Goal: Entertainment & Leisure: Consume media (video, audio)

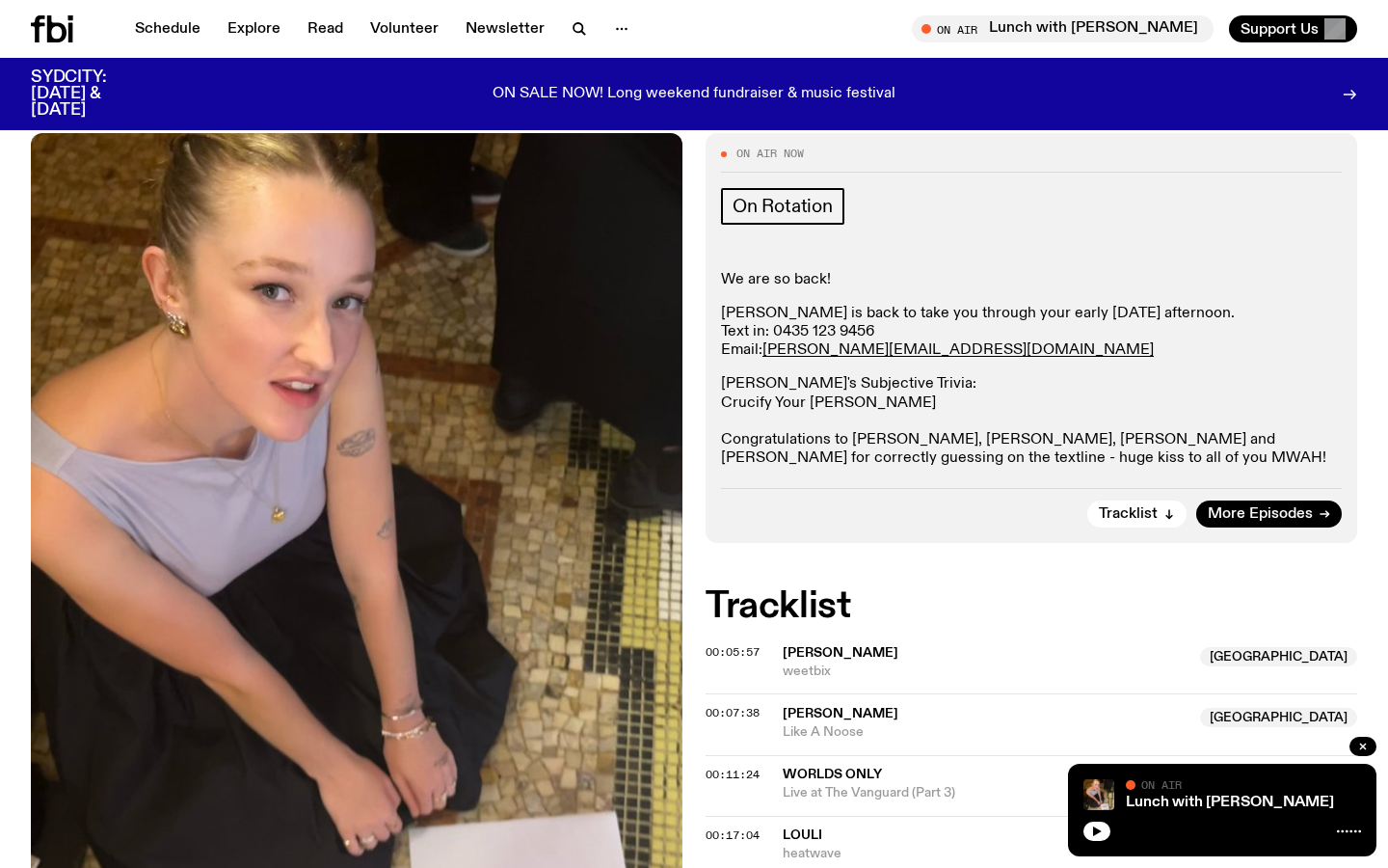
scroll to position [35, 0]
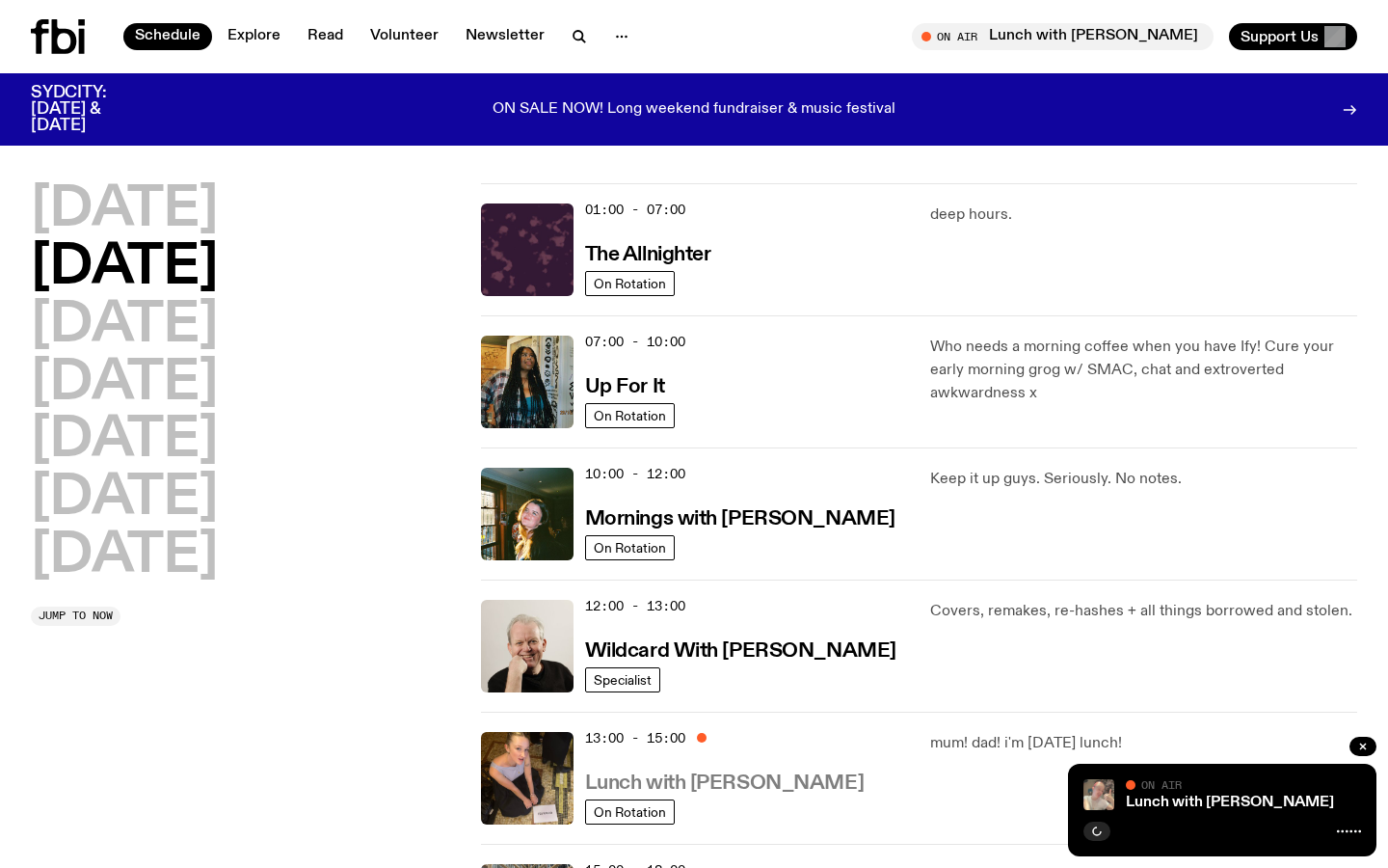
click at [739, 784] on h3 "Lunch with [PERSON_NAME]" at bounding box center [724, 782] width 279 height 20
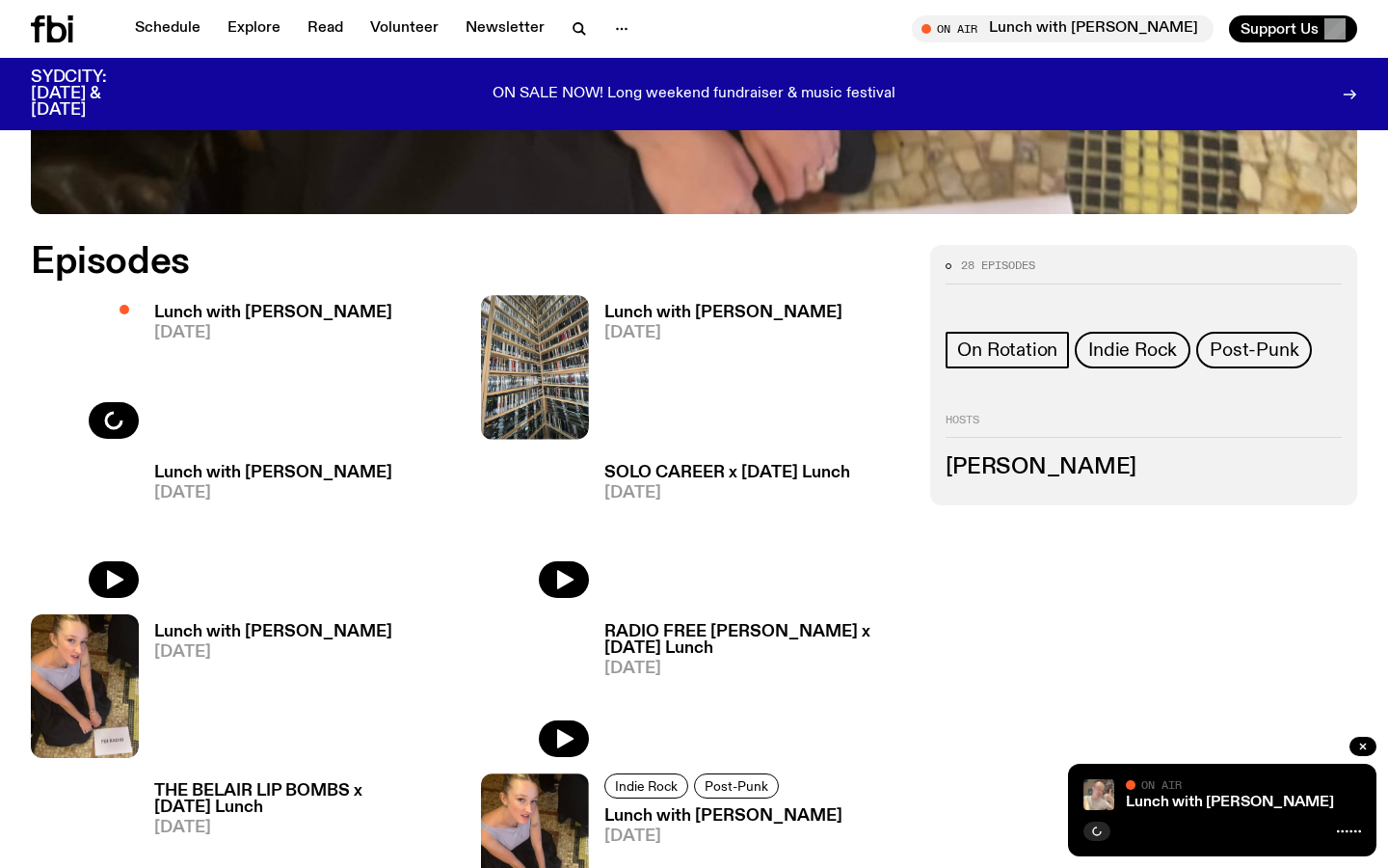
scroll to position [863, 0]
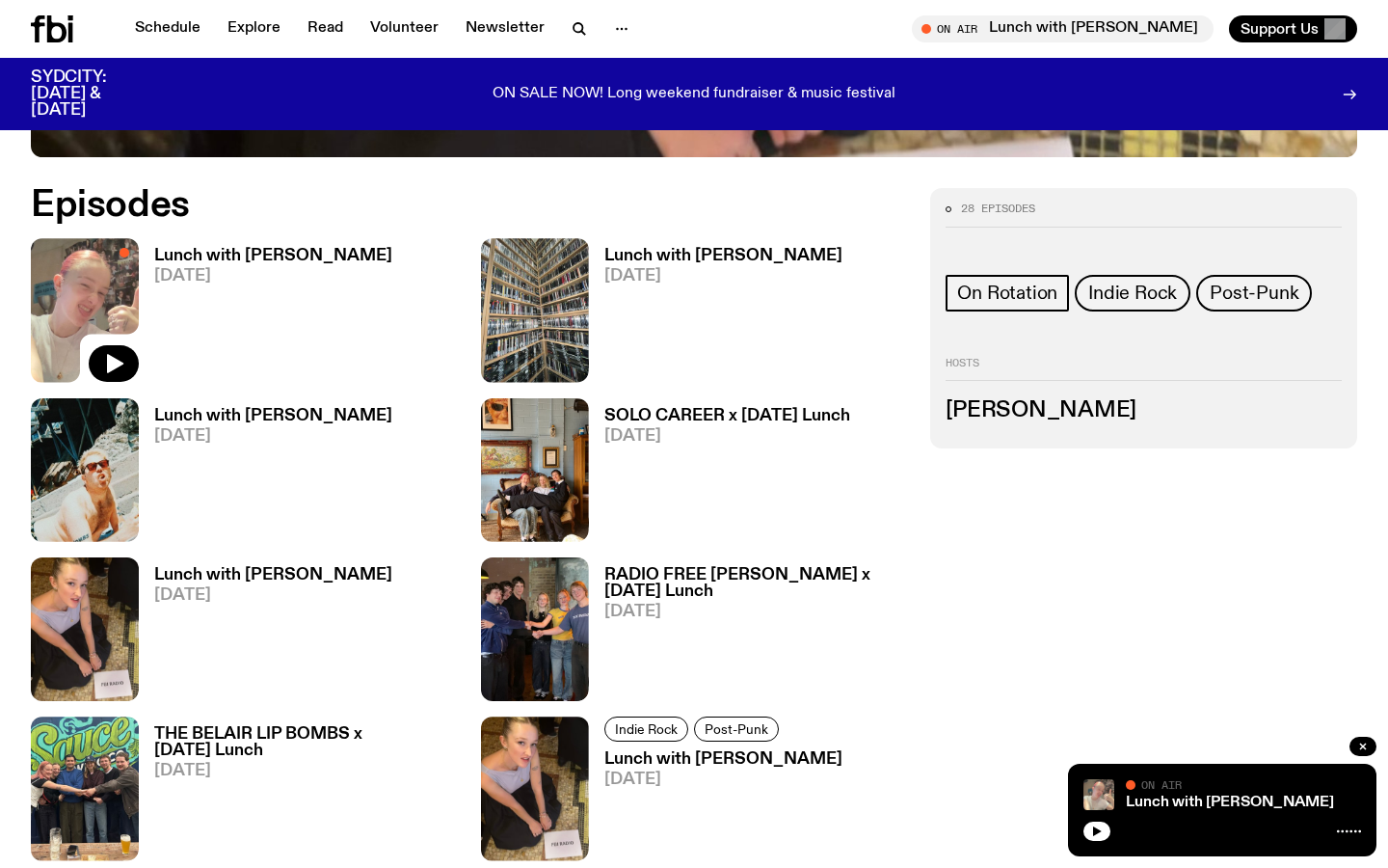
click at [680, 254] on h3 "Lunch with [PERSON_NAME]" at bounding box center [723, 256] width 238 height 17
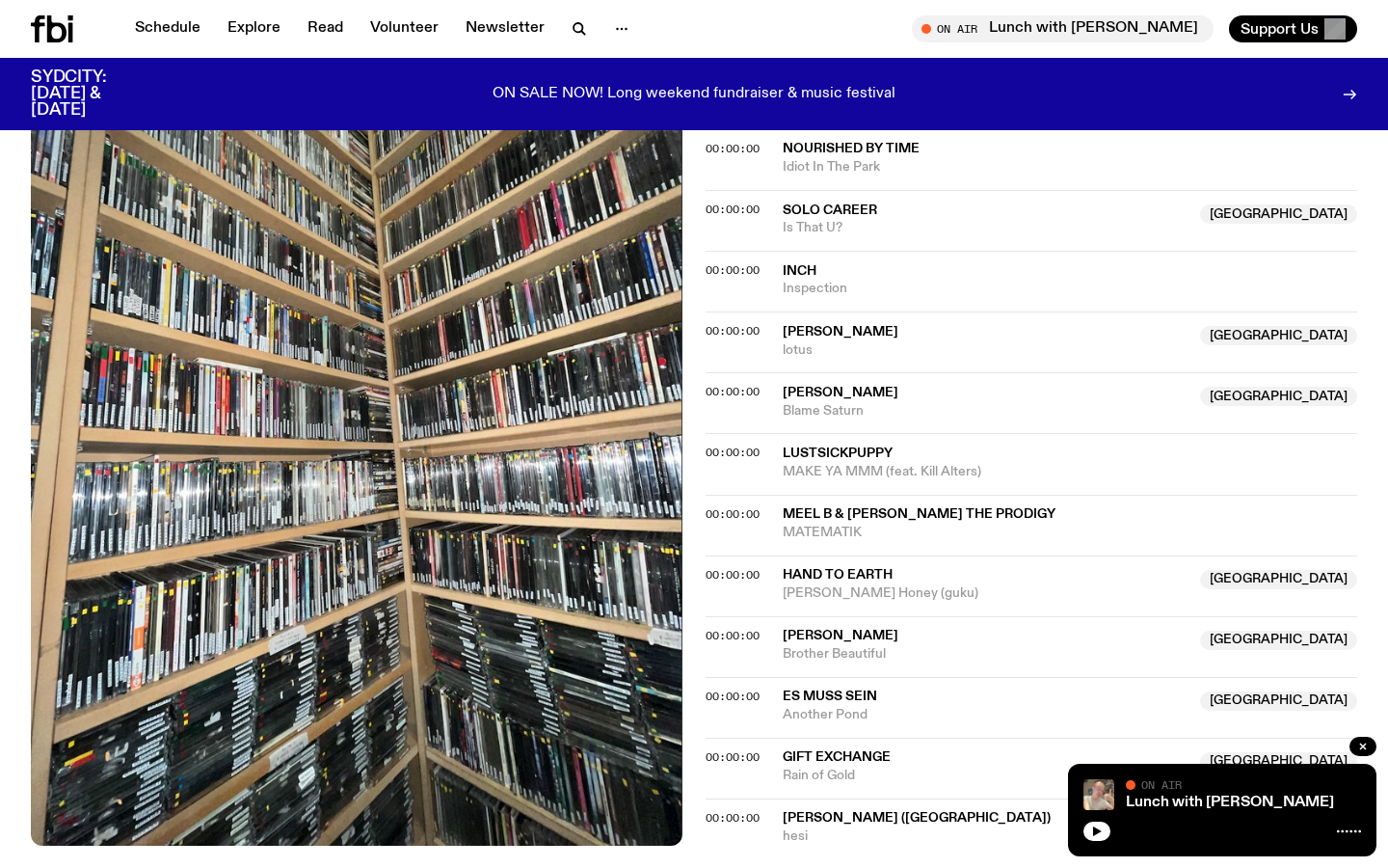
scroll to position [1395, 0]
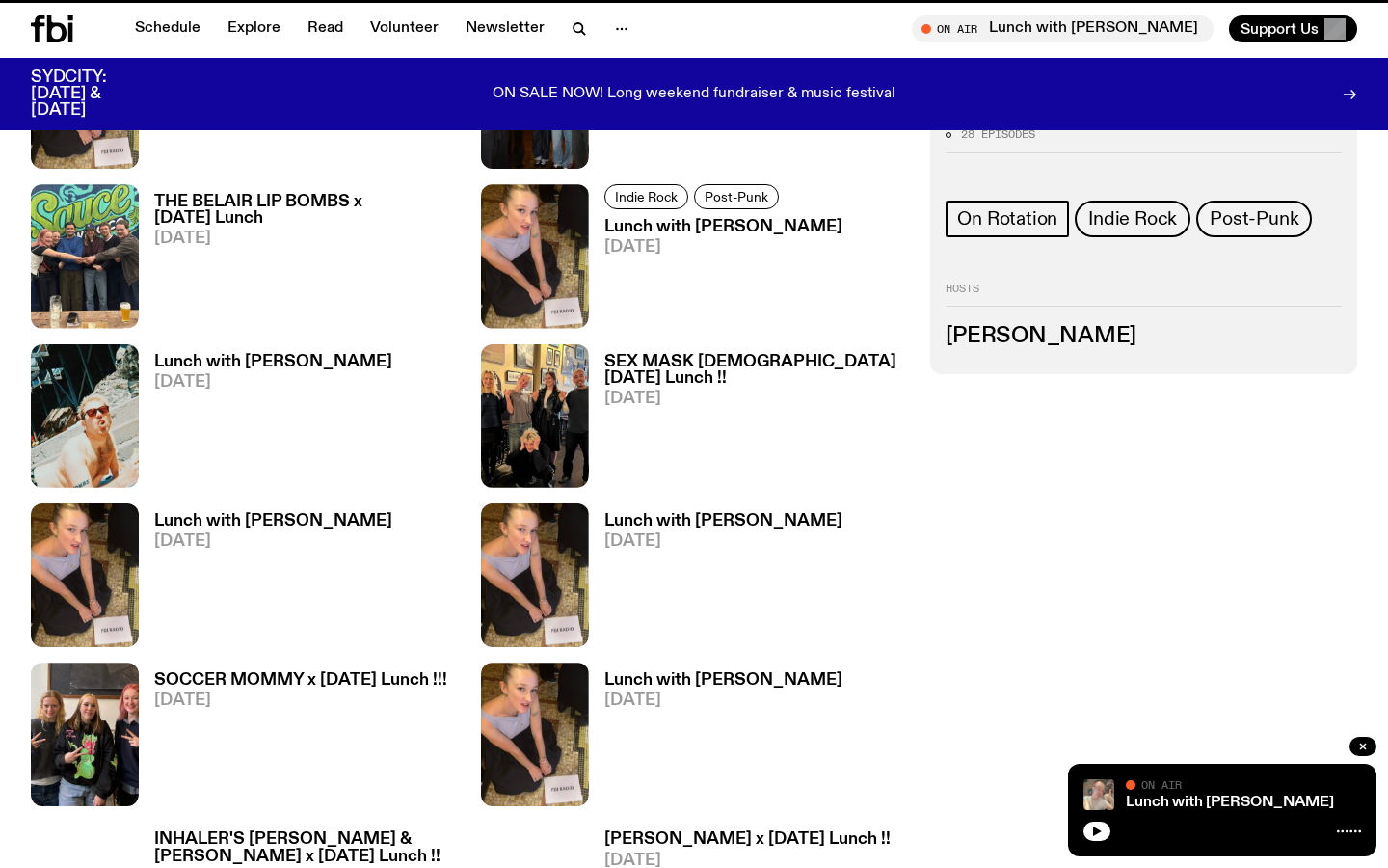
scroll to position [863, 0]
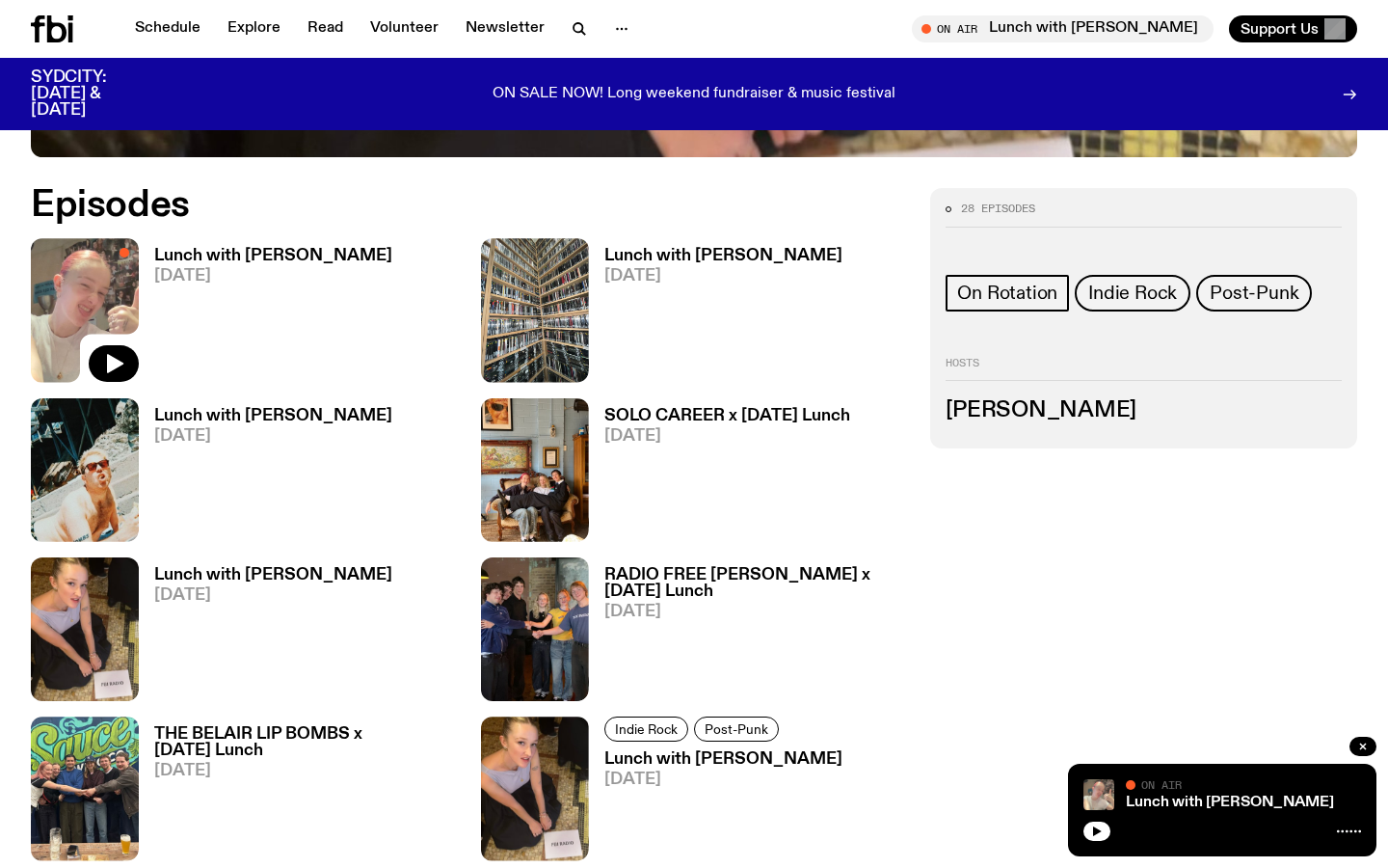
click at [266, 418] on h3 "Lunch with [PERSON_NAME]" at bounding box center [273, 415] width 238 height 17
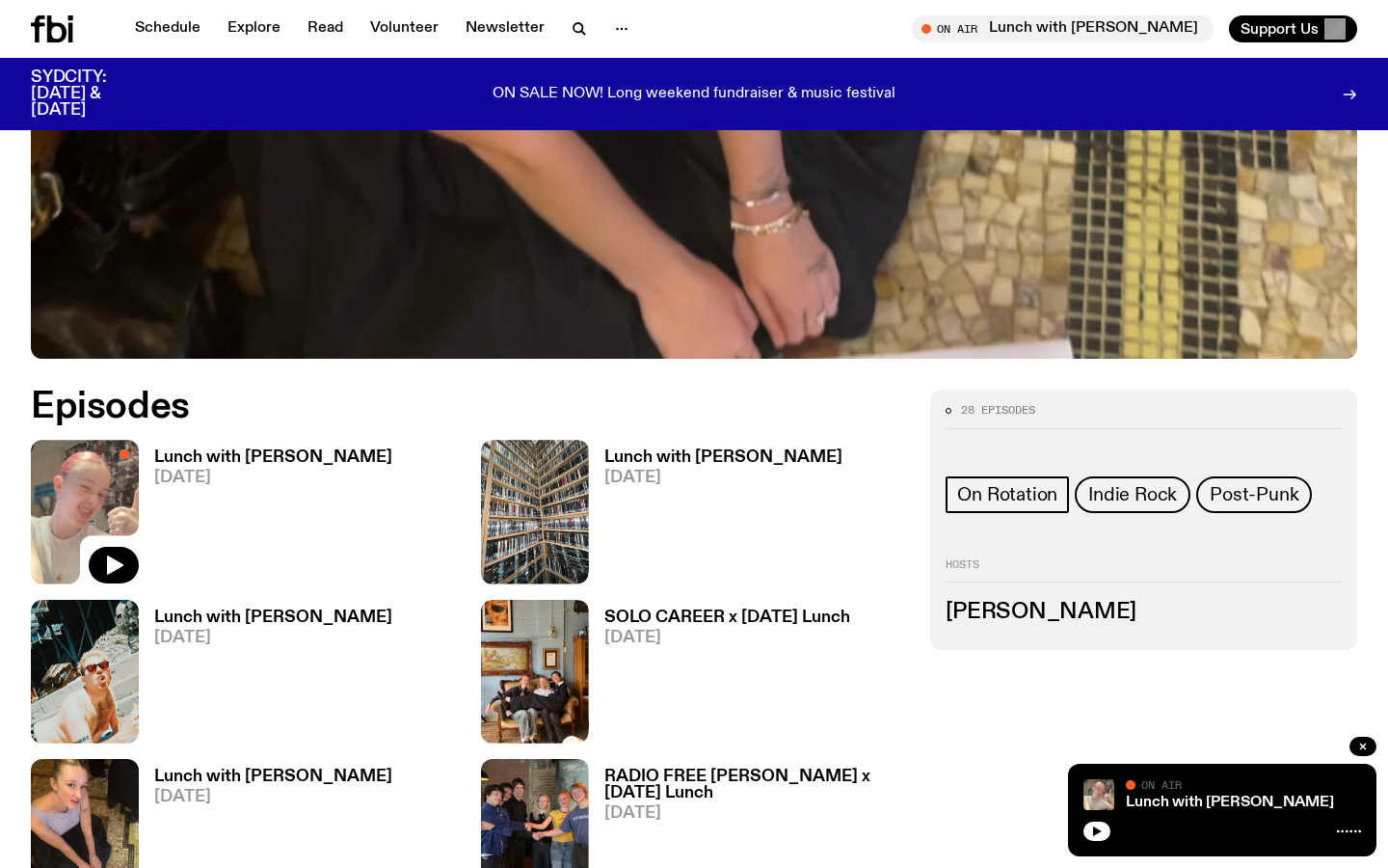
scroll to position [643, 0]
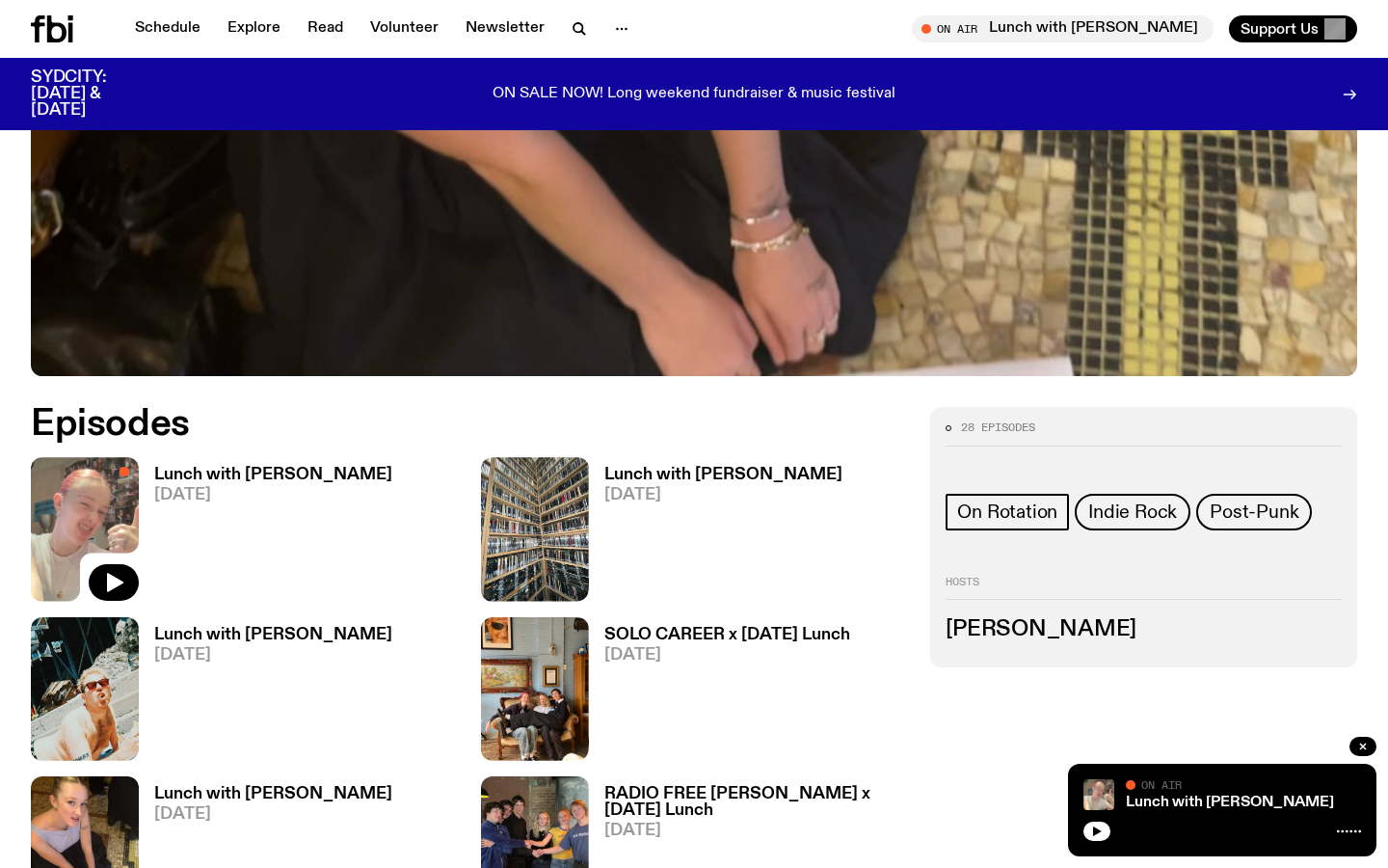
click at [326, 478] on h3 "Lunch with [PERSON_NAME]" at bounding box center [273, 474] width 238 height 17
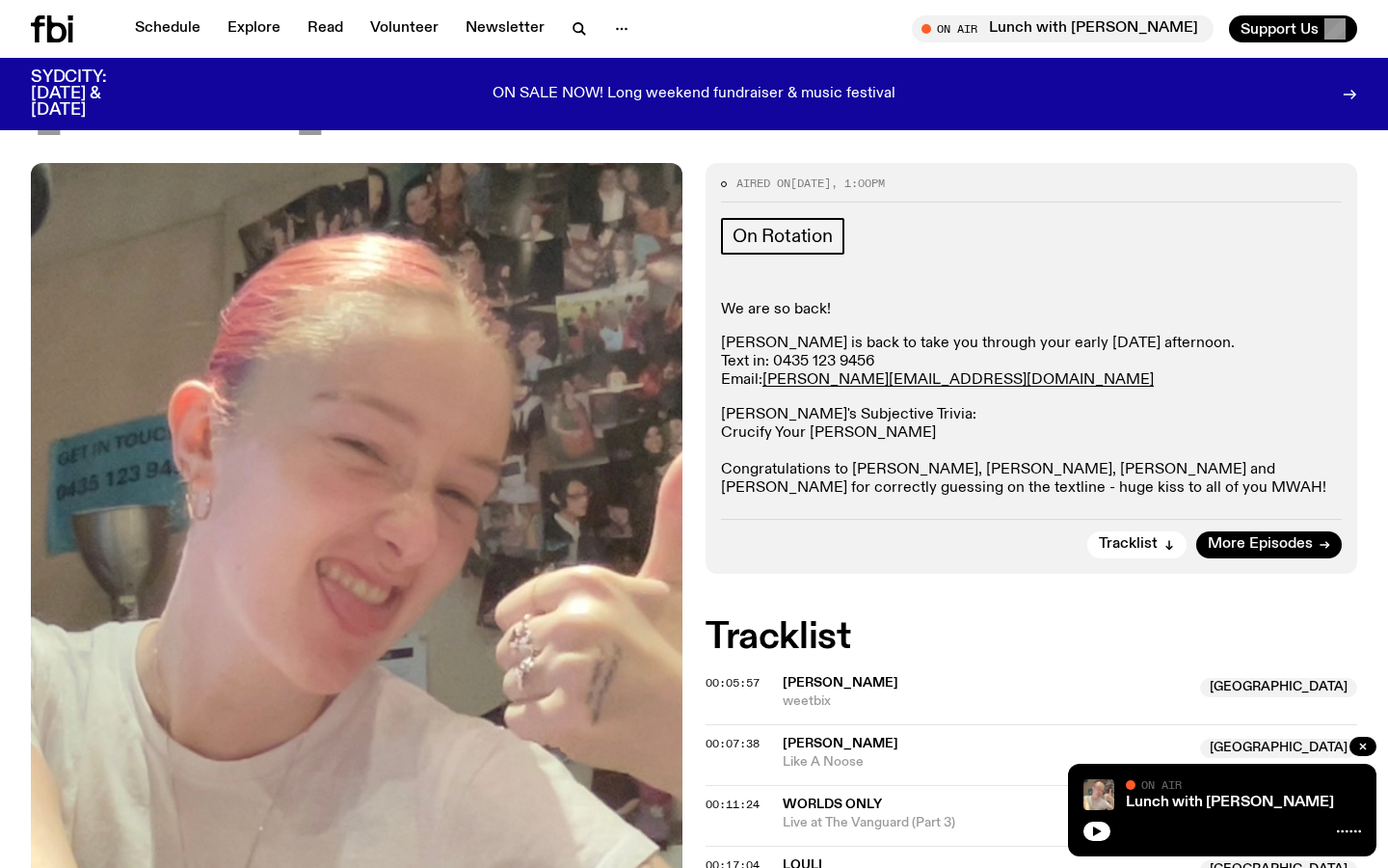
scroll to position [211, 0]
